Goal: Find specific page/section: Find specific page/section

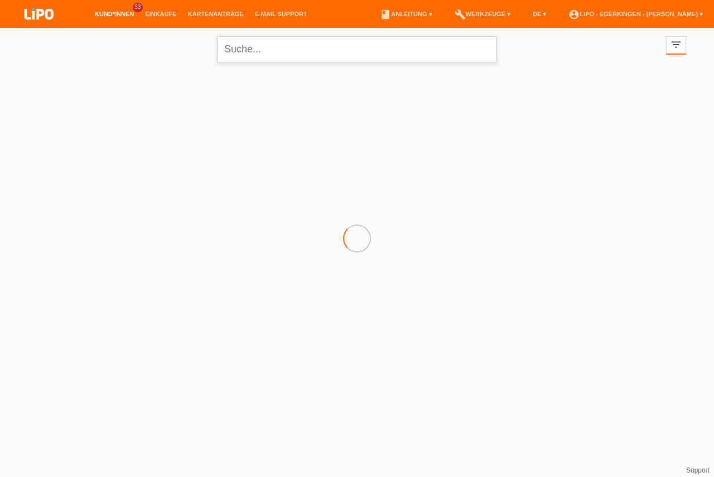
click at [277, 54] on input "text" at bounding box center [357, 49] width 279 height 26
click at [105, 16] on link "Kund*innen" at bounding box center [114, 14] width 50 height 7
click at [104, 17] on link "Kund*innen" at bounding box center [114, 14] width 50 height 7
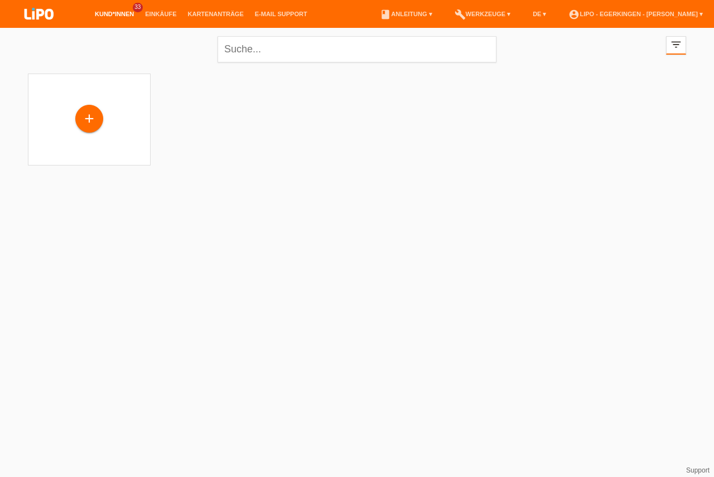
click at [680, 49] on icon "filter_list" at bounding box center [676, 44] width 12 height 12
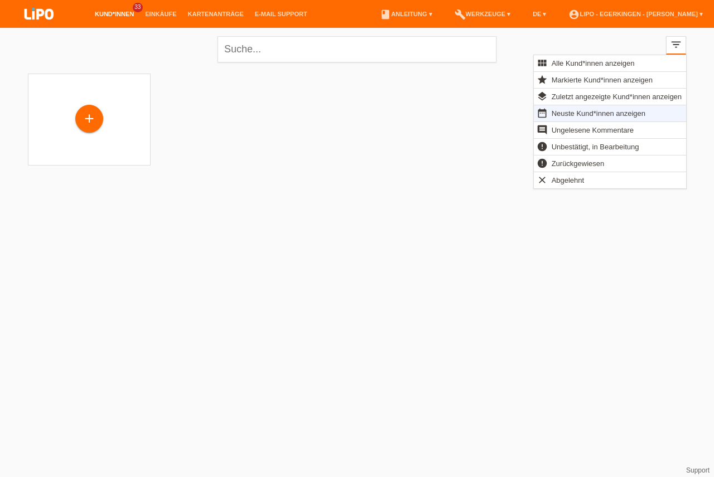
click at [676, 46] on icon "filter_list" at bounding box center [676, 44] width 12 height 12
click at [675, 44] on icon "filter_list" at bounding box center [676, 44] width 12 height 12
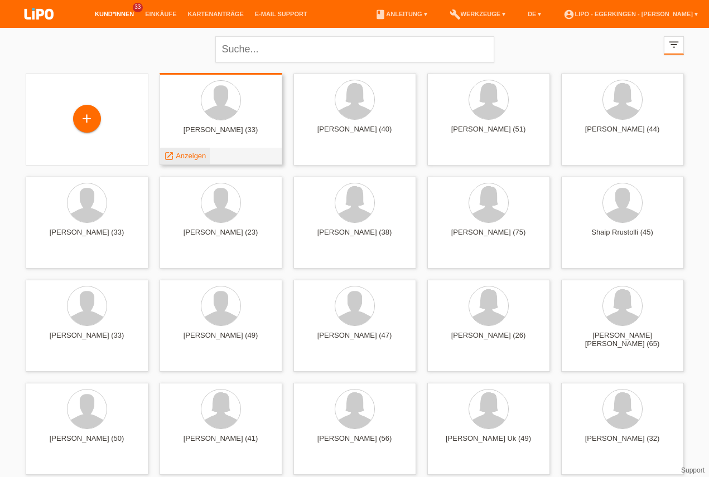
click at [196, 156] on span "Anzeigen" at bounding box center [191, 156] width 30 height 8
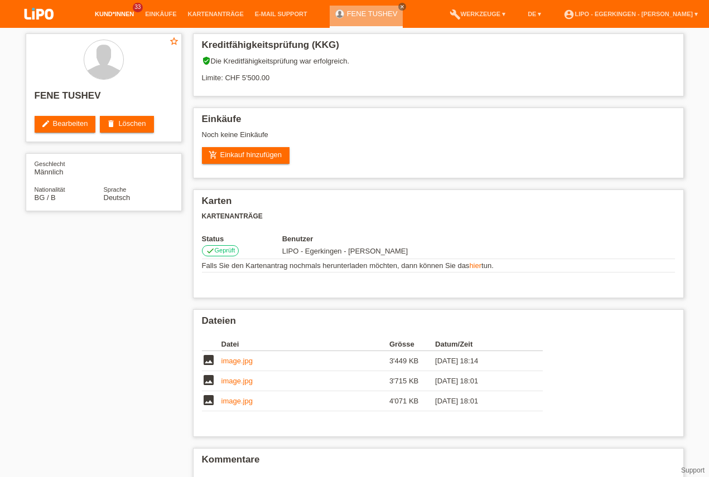
click at [109, 13] on link "Kund*innen" at bounding box center [114, 14] width 50 height 7
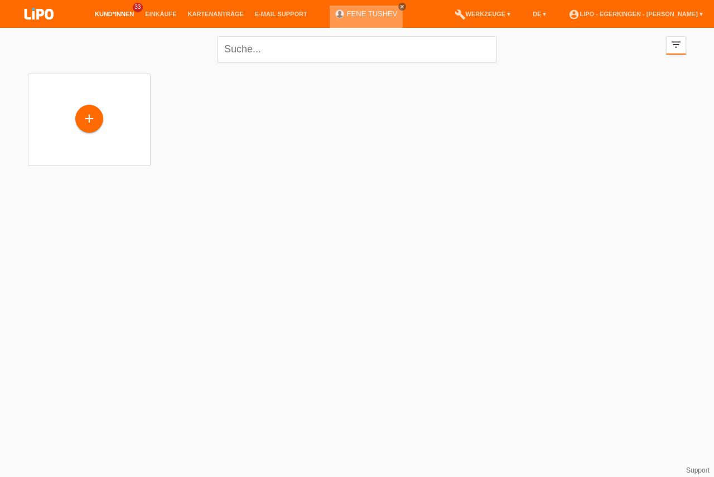
click at [399, 6] on icon "close" at bounding box center [402, 7] width 6 height 6
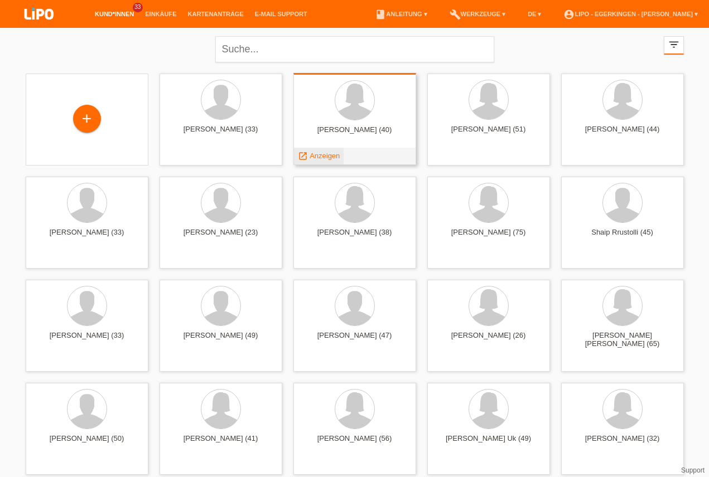
click at [332, 155] on span "Anzeigen" at bounding box center [325, 156] width 30 height 8
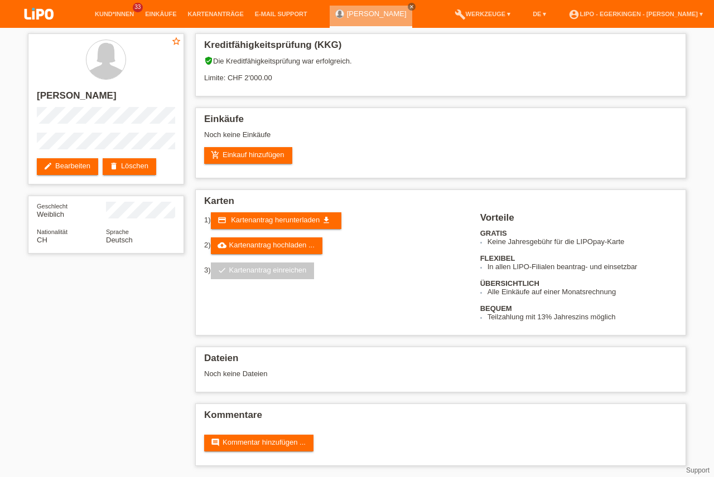
click at [42, 308] on div "star_border [PERSON_NAME] edit Bearbeiten delete Löschen Geschlecht Weiblich Na…" at bounding box center [356, 253] width 669 height 450
